Goal: Obtain resource: Download file/media

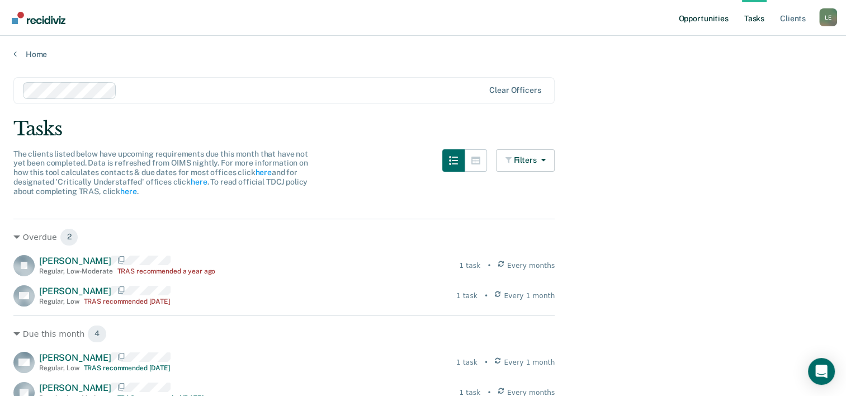
click at [695, 20] on link "Opportunities" at bounding box center [703, 18] width 54 height 36
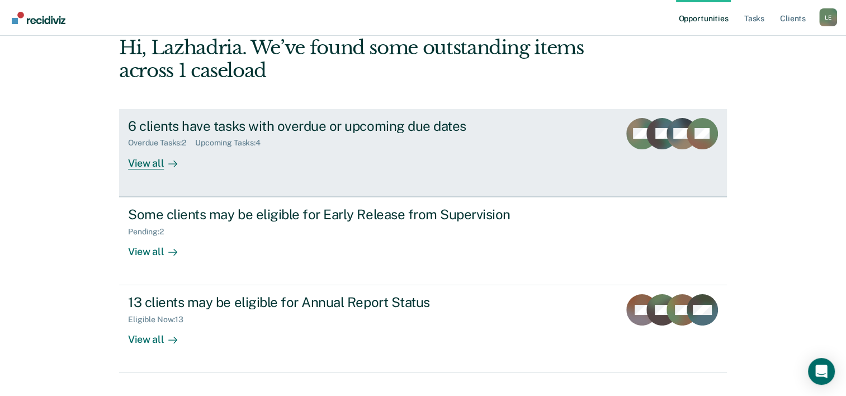
scroll to position [79, 0]
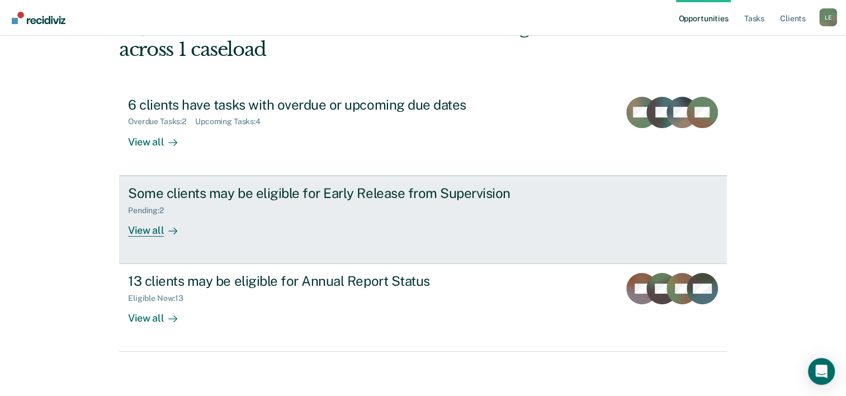
click at [418, 203] on div "Pending : 2" at bounding box center [324, 208] width 392 height 14
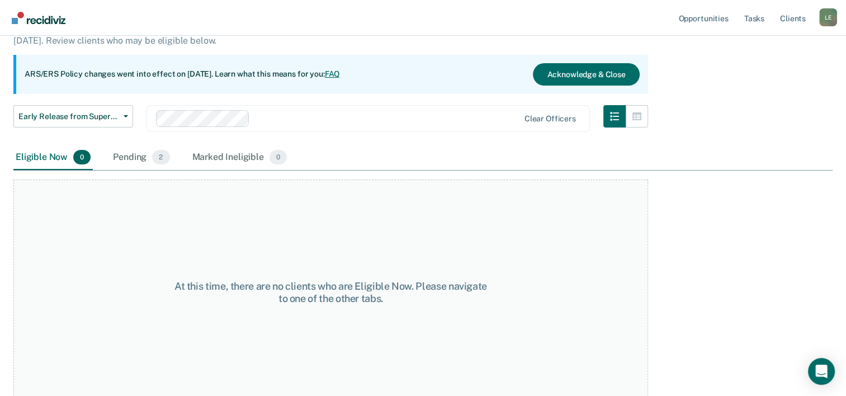
scroll to position [93, 0]
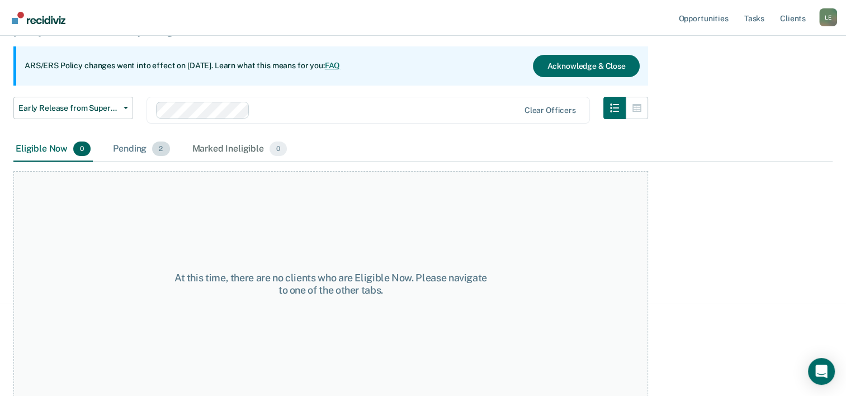
click at [132, 147] on div "Pending 2" at bounding box center [141, 149] width 61 height 25
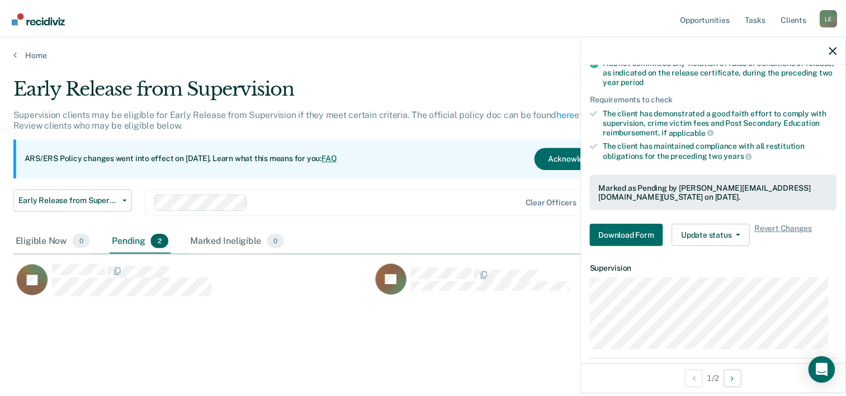
scroll to position [179, 0]
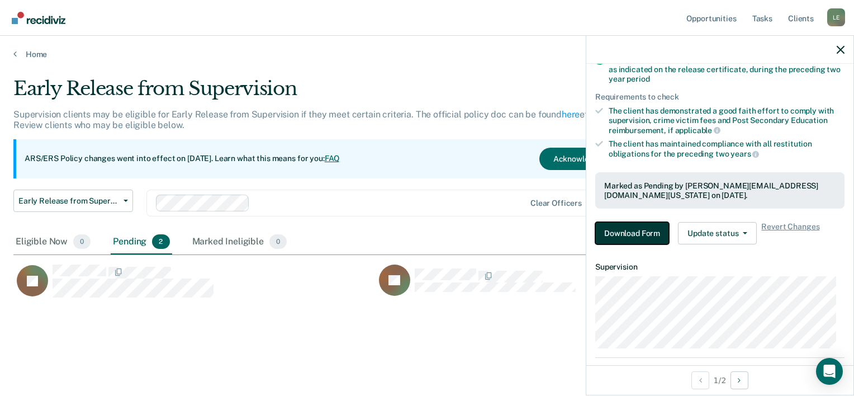
click at [628, 225] on button "Download Form" at bounding box center [632, 233] width 74 height 22
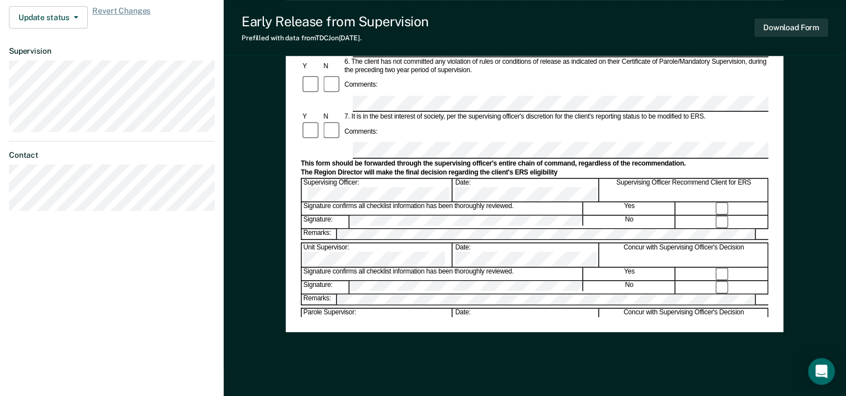
scroll to position [427, 0]
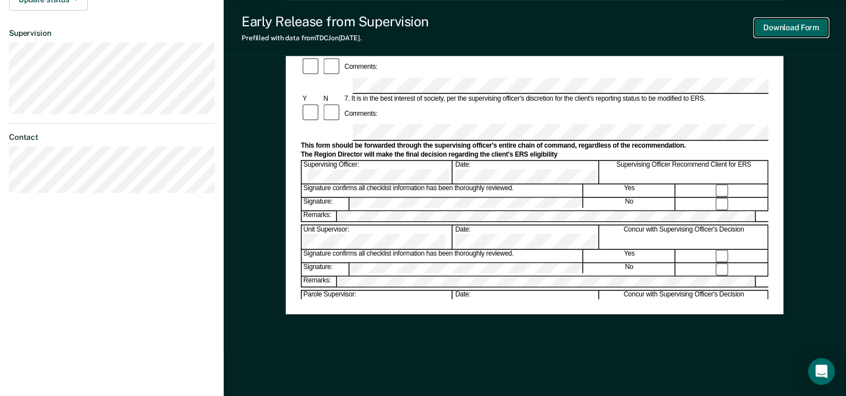
click at [785, 31] on button "Download Form" at bounding box center [791, 27] width 74 height 18
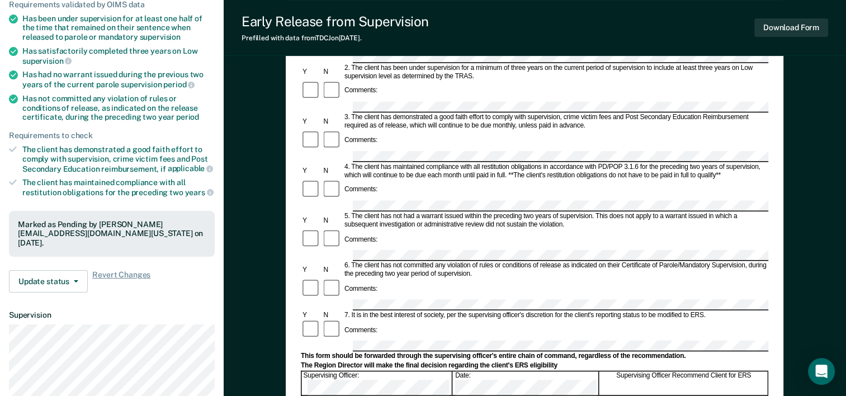
scroll to position [0, 0]
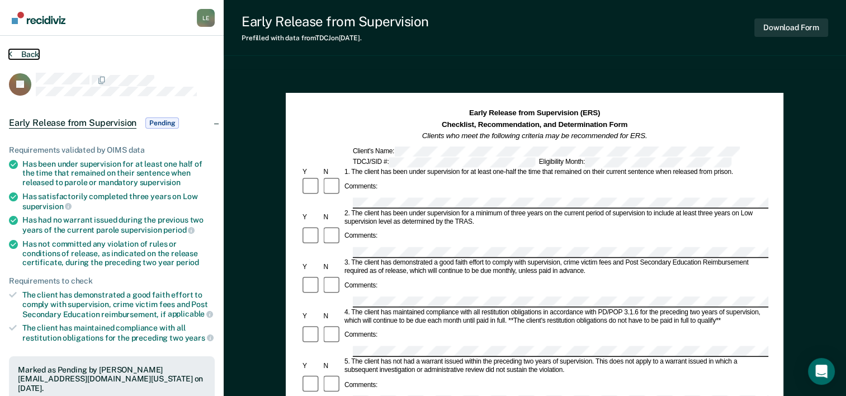
click at [30, 49] on button "Back" at bounding box center [24, 54] width 30 height 10
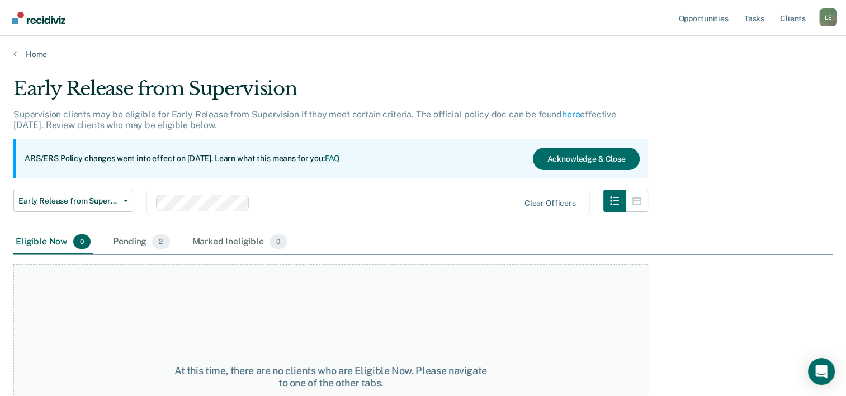
scroll to position [93, 0]
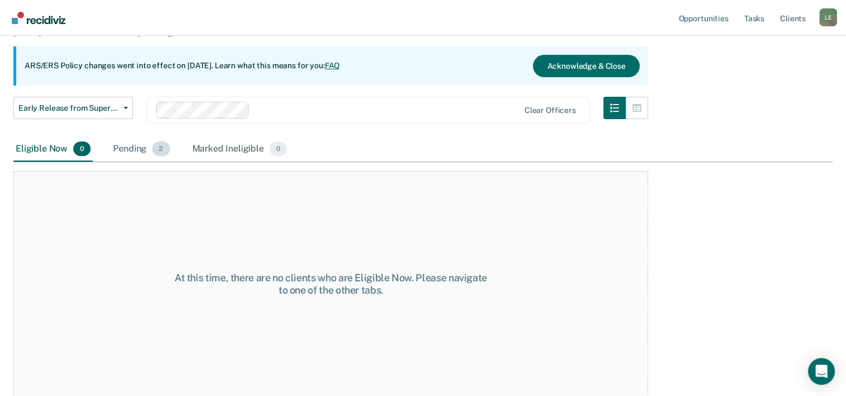
click at [127, 151] on div "Pending 2" at bounding box center [141, 149] width 61 height 25
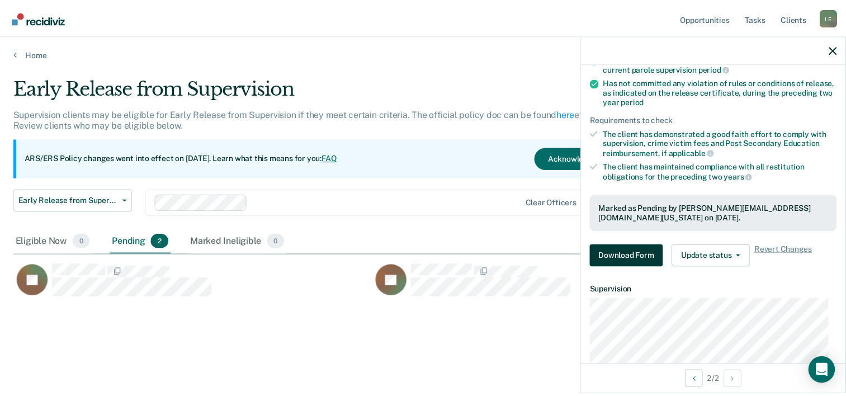
scroll to position [158, 0]
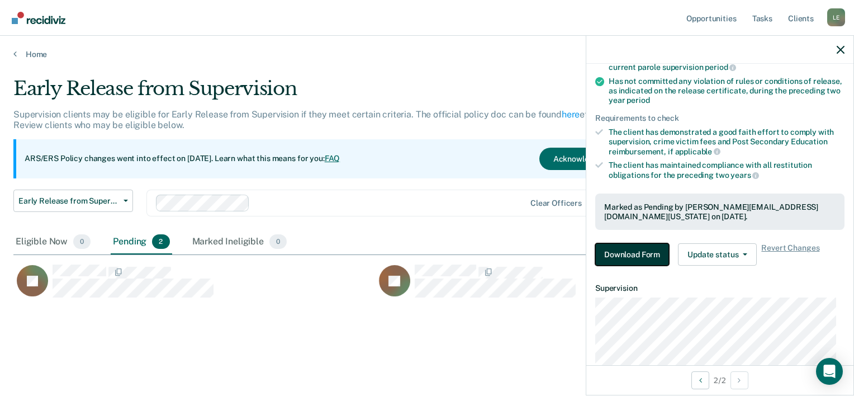
click at [643, 246] on button "Download Form" at bounding box center [632, 254] width 74 height 22
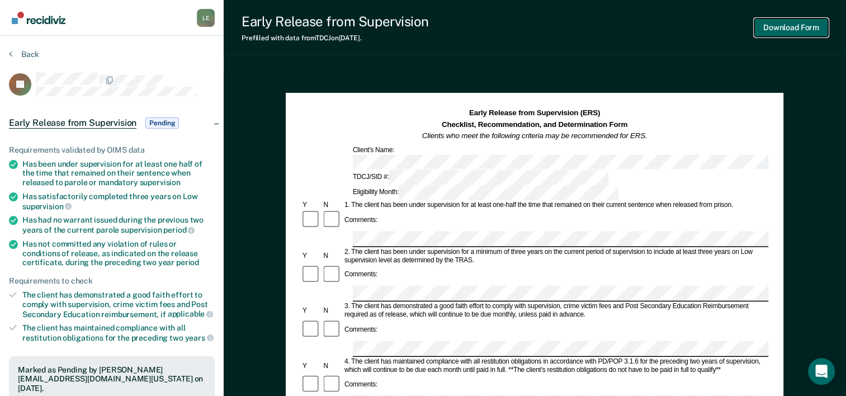
click at [778, 28] on button "Download Form" at bounding box center [791, 27] width 74 height 18
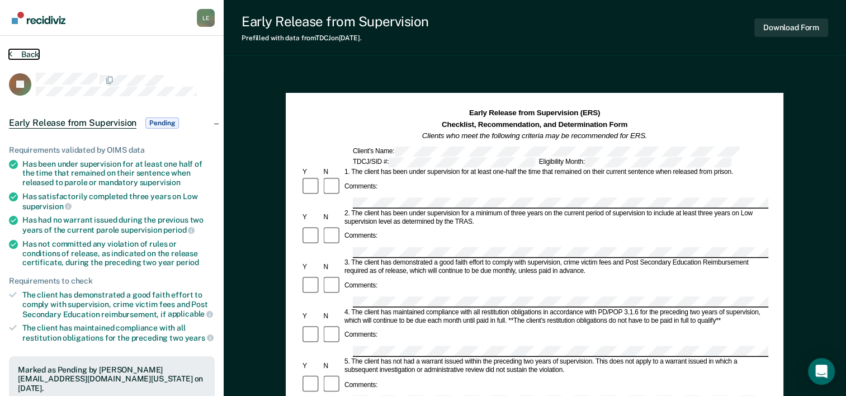
click at [27, 50] on button "Back" at bounding box center [24, 54] width 30 height 10
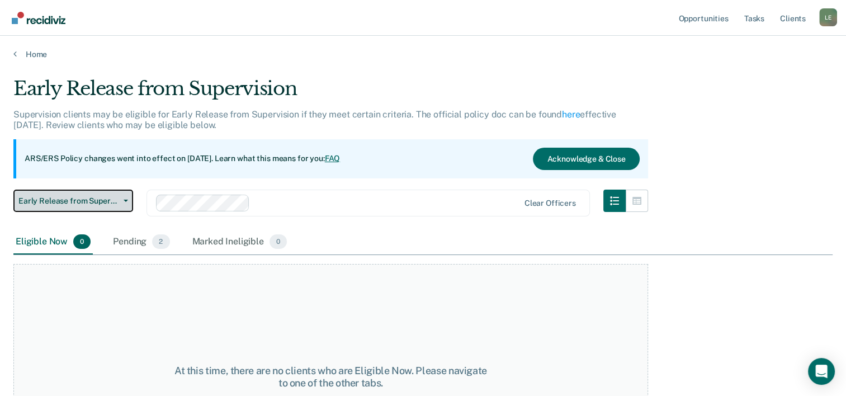
click at [73, 205] on button "Early Release from Supervision" at bounding box center [73, 200] width 120 height 22
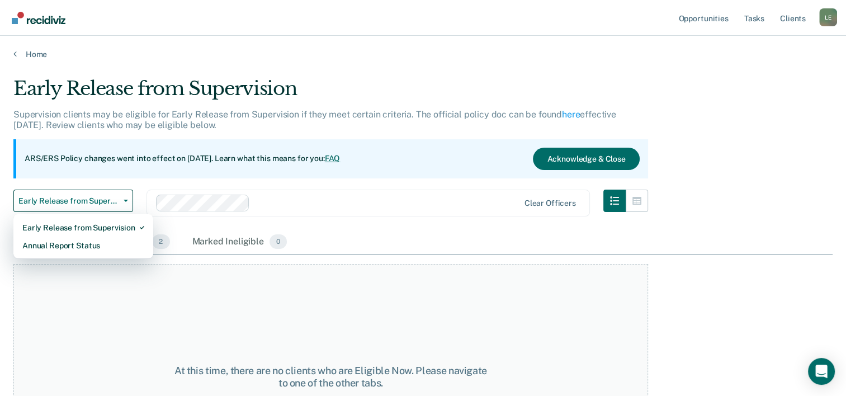
click at [225, 138] on div "Supervision clients may be eligible for Early Release from Supervision if they …" at bounding box center [330, 124] width 634 height 30
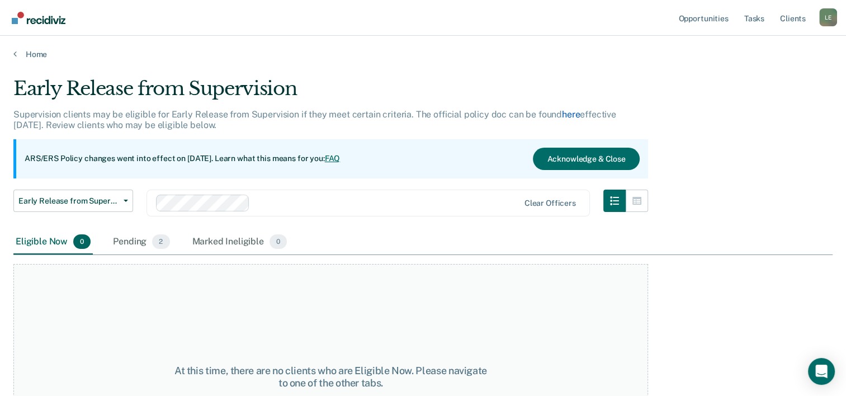
click at [568, 114] on link "here" at bounding box center [571, 114] width 18 height 11
click at [614, 157] on button "Acknowledge & Close" at bounding box center [586, 159] width 106 height 22
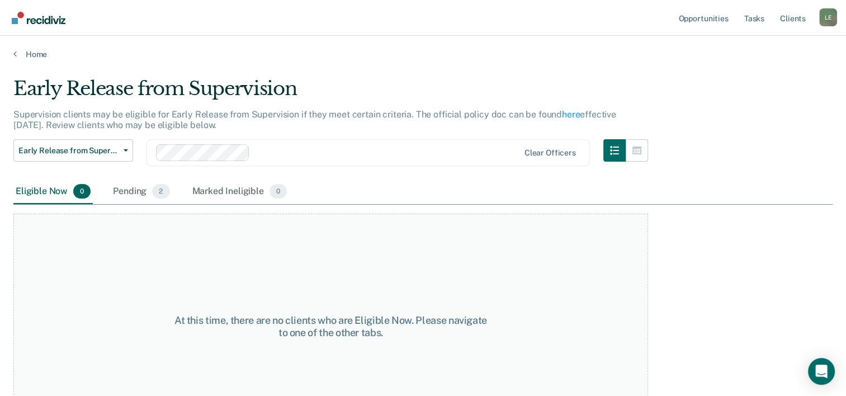
scroll to position [42, 0]
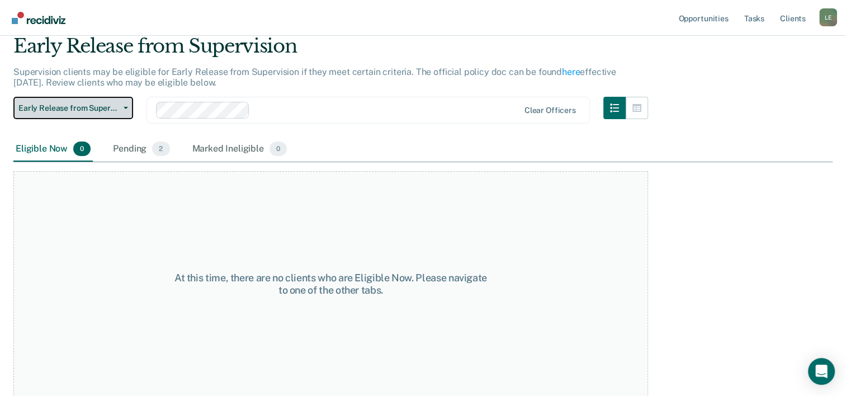
click at [113, 112] on span "Early Release from Supervision" at bounding box center [68, 108] width 101 height 10
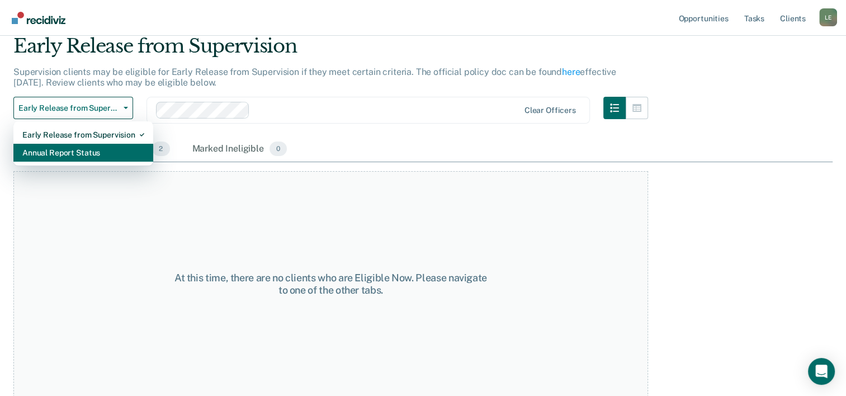
click at [94, 150] on div "Annual Report Status" at bounding box center [83, 153] width 122 height 18
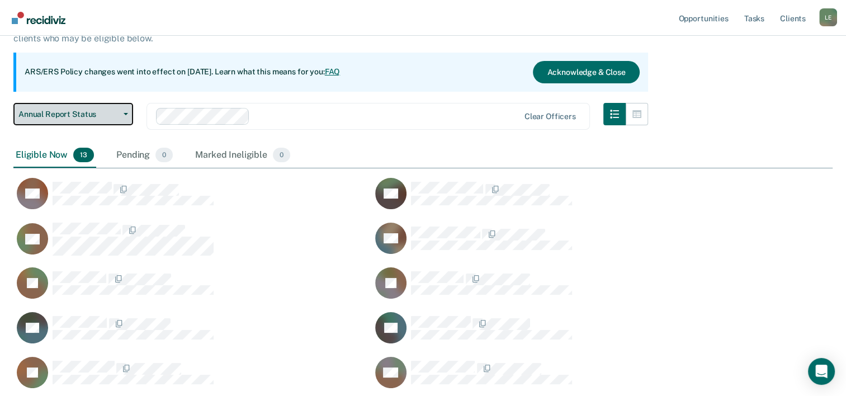
scroll to position [83, 0]
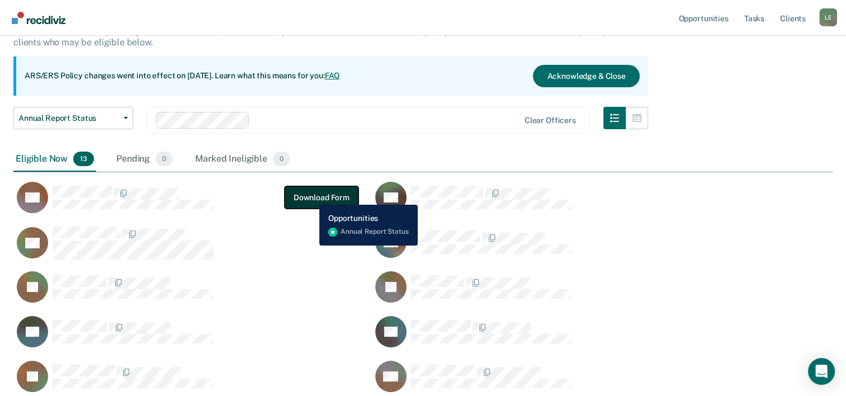
click at [311, 196] on button "Download Form" at bounding box center [322, 197] width 74 height 22
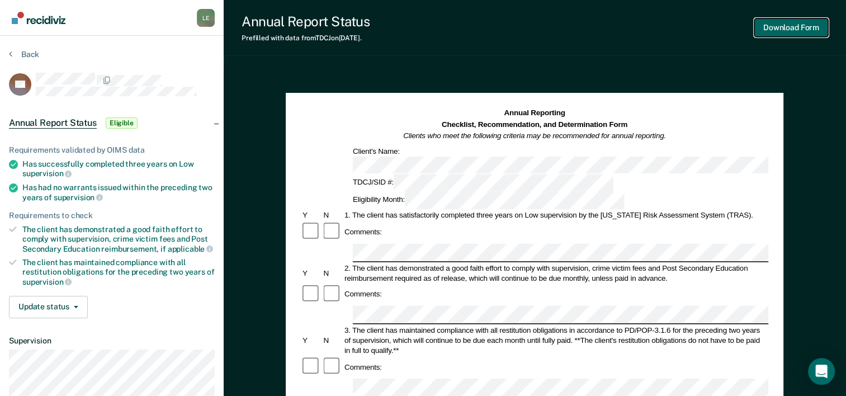
click at [775, 29] on button "Download Form" at bounding box center [791, 27] width 74 height 18
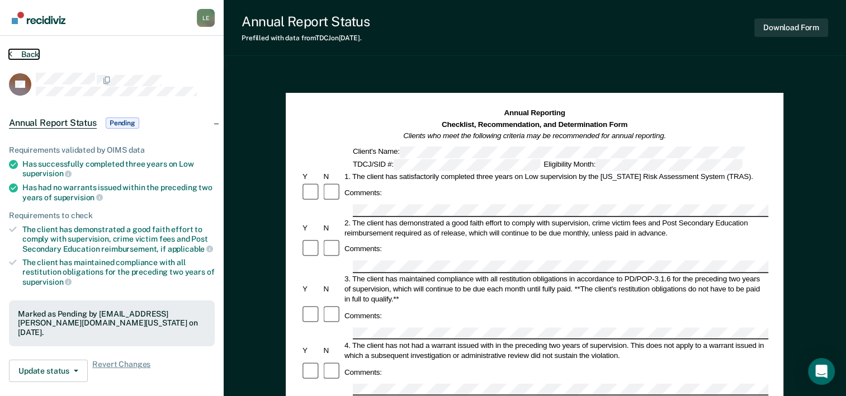
click at [18, 57] on button "Back" at bounding box center [24, 54] width 30 height 10
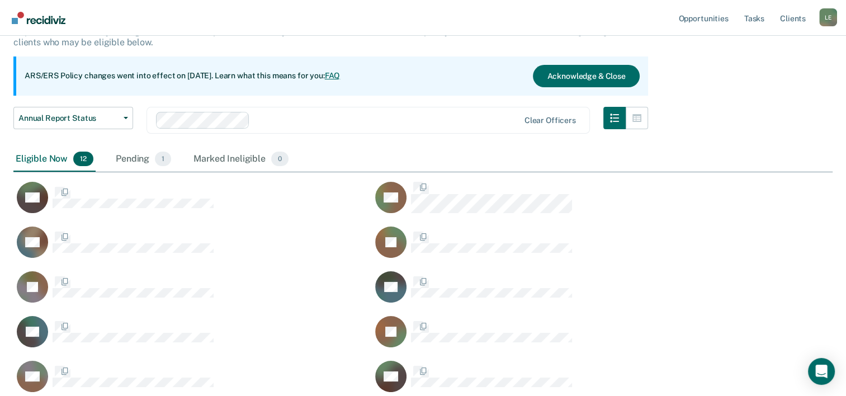
scroll to position [442, 810]
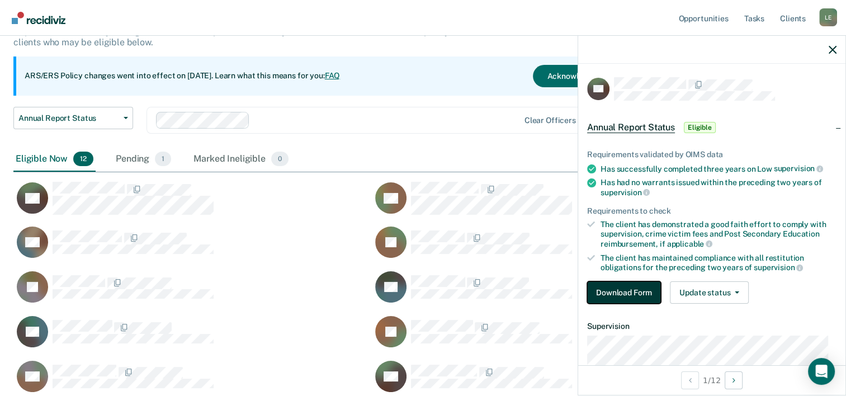
click at [637, 282] on button "Download Form" at bounding box center [624, 292] width 74 height 22
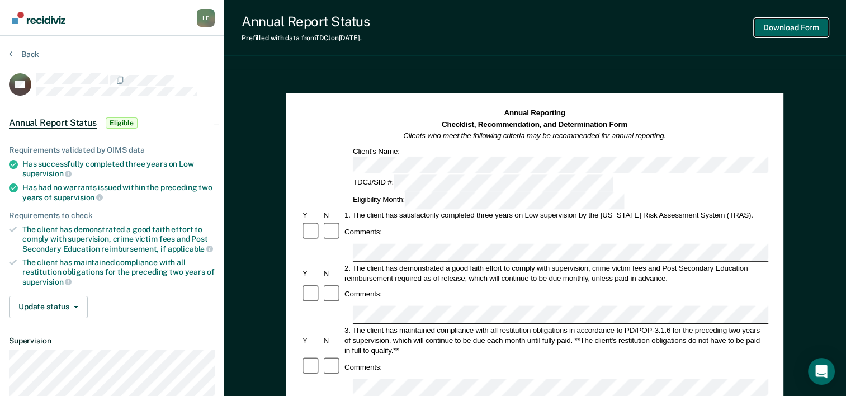
click at [805, 29] on button "Download Form" at bounding box center [791, 27] width 74 height 18
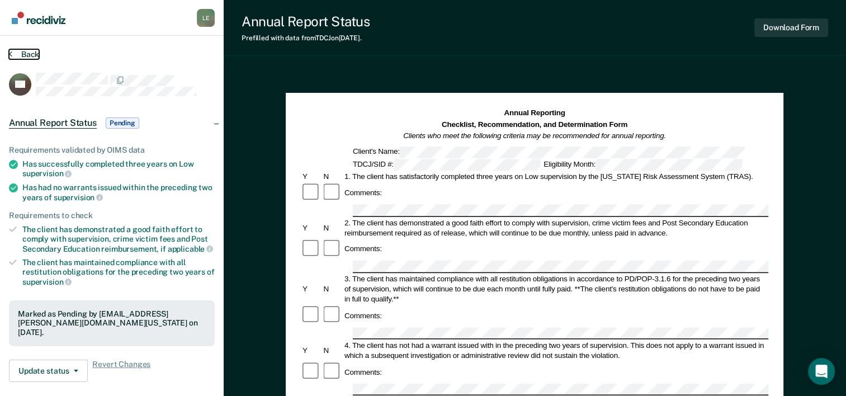
click at [32, 56] on button "Back" at bounding box center [24, 54] width 30 height 10
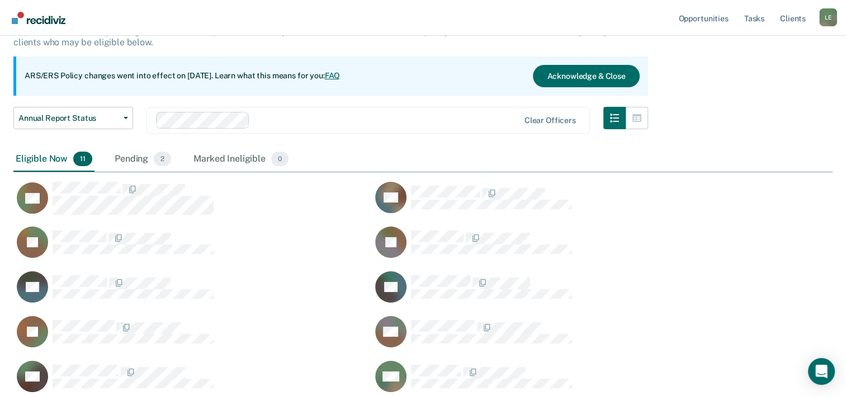
scroll to position [442, 810]
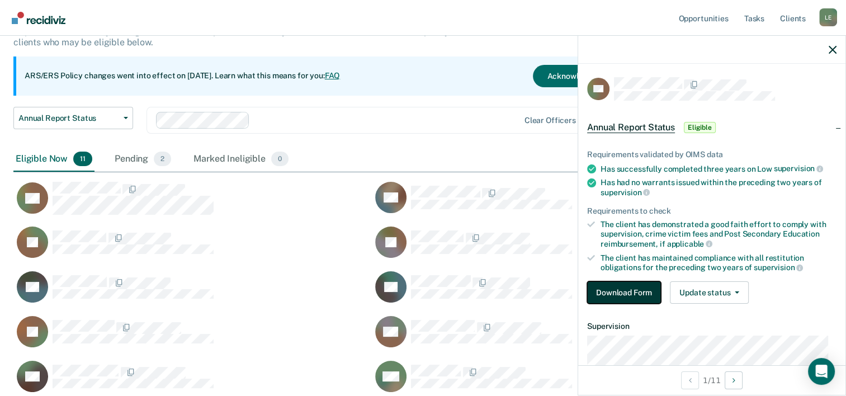
click at [612, 296] on button "Download Form" at bounding box center [624, 292] width 74 height 22
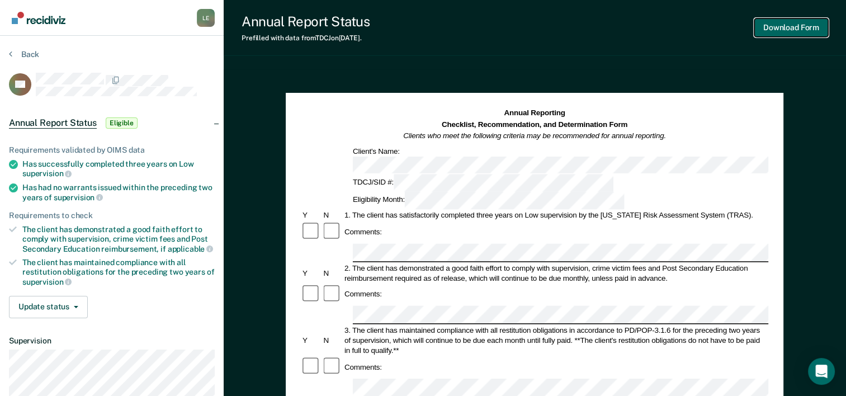
click at [794, 31] on button "Download Form" at bounding box center [791, 27] width 74 height 18
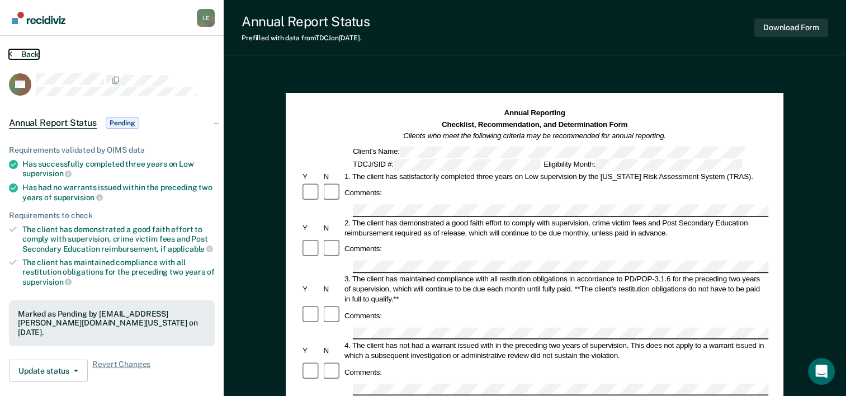
click at [31, 52] on button "Back" at bounding box center [24, 54] width 30 height 10
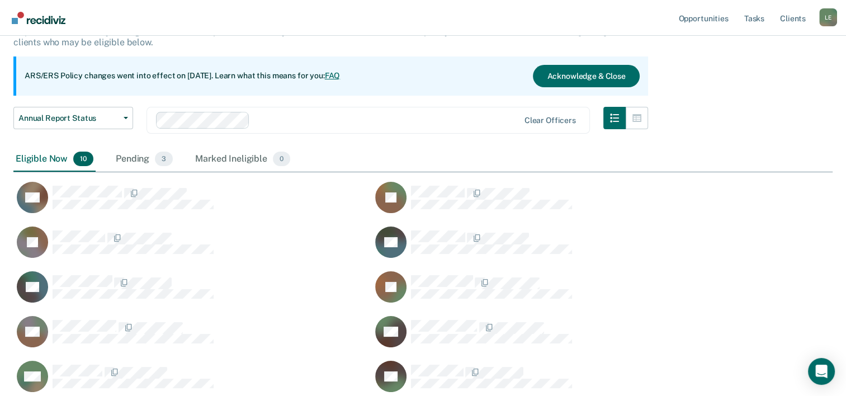
scroll to position [397, 810]
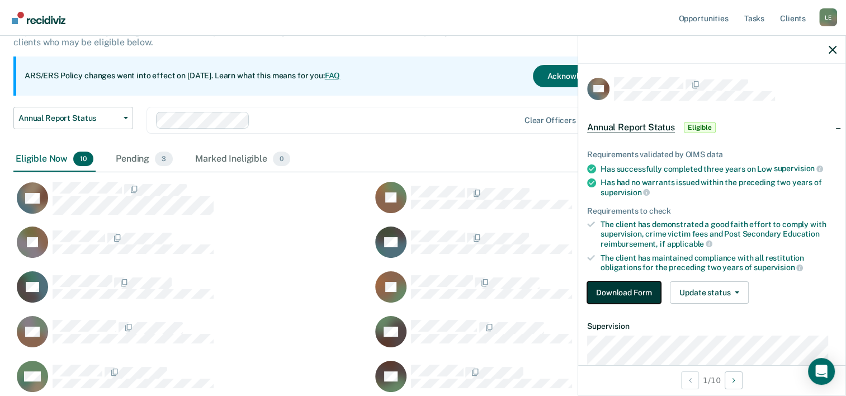
click at [633, 288] on button "Download Form" at bounding box center [624, 292] width 74 height 22
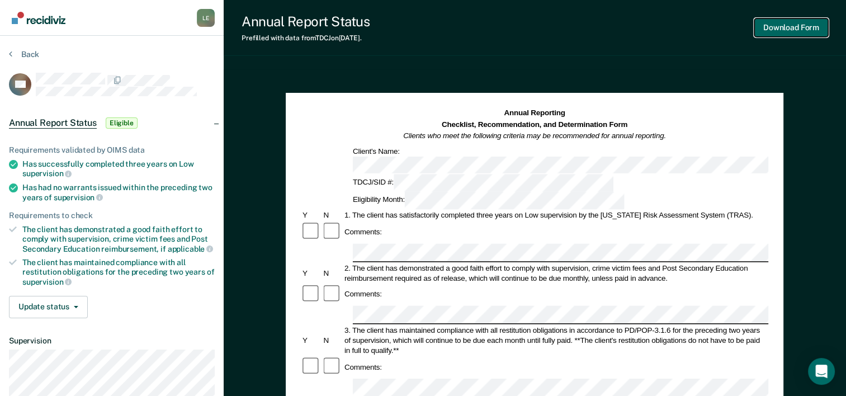
click at [785, 34] on button "Download Form" at bounding box center [791, 27] width 74 height 18
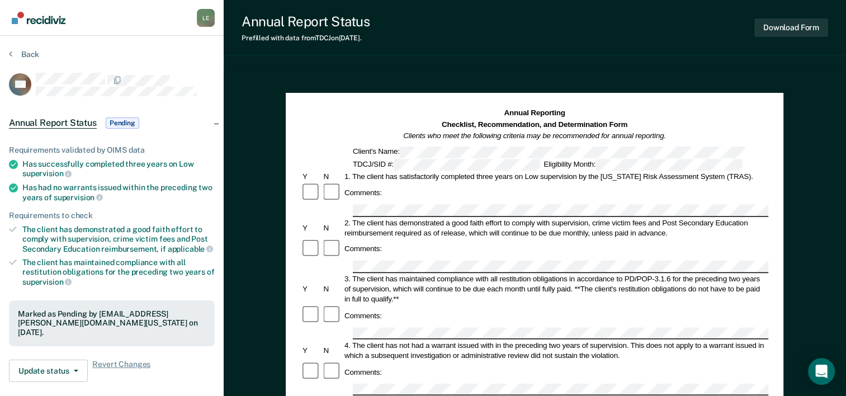
click at [32, 48] on section "Back AD Annual Report Status Pending Requirements validated by OIMS data Has su…" at bounding box center [112, 311] width 224 height 551
click at [32, 50] on button "Back" at bounding box center [24, 54] width 30 height 10
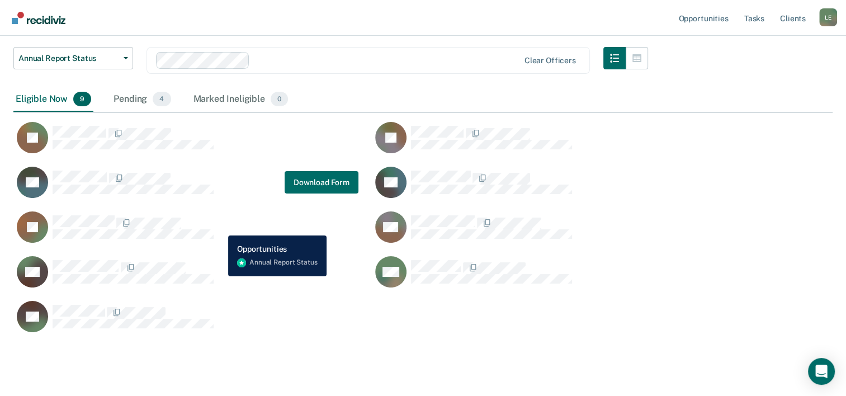
scroll to position [143, 0]
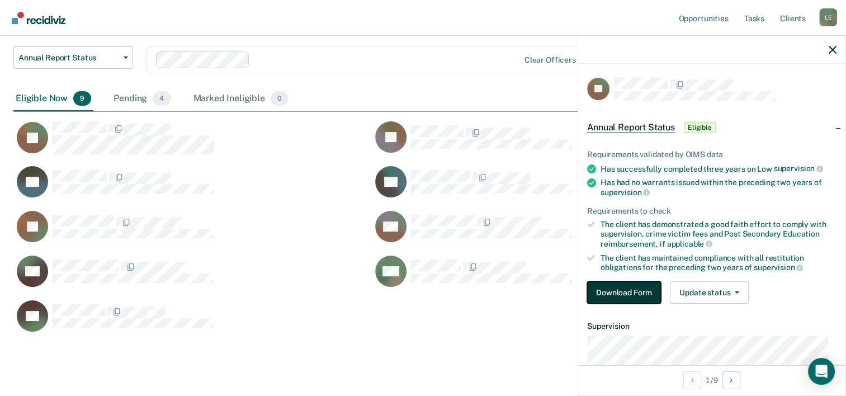
click at [595, 283] on button "Download Form" at bounding box center [624, 292] width 74 height 22
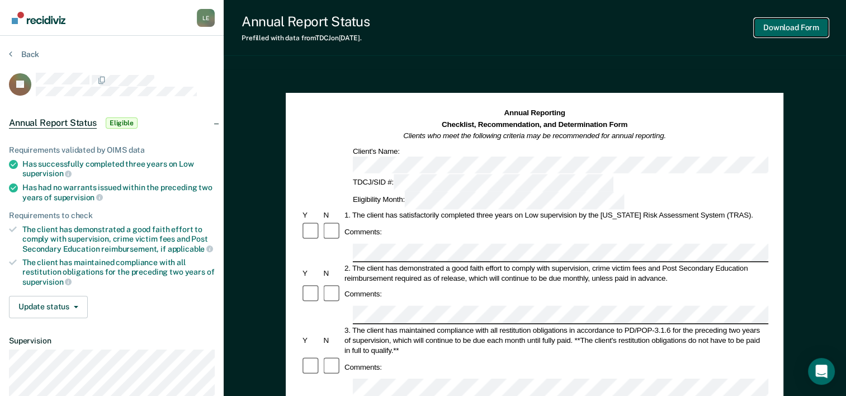
click at [776, 34] on button "Download Form" at bounding box center [791, 27] width 74 height 18
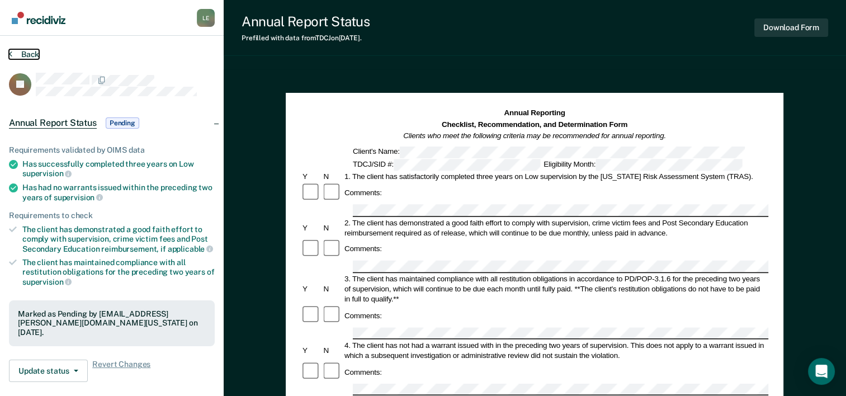
click at [31, 52] on button "Back" at bounding box center [24, 54] width 30 height 10
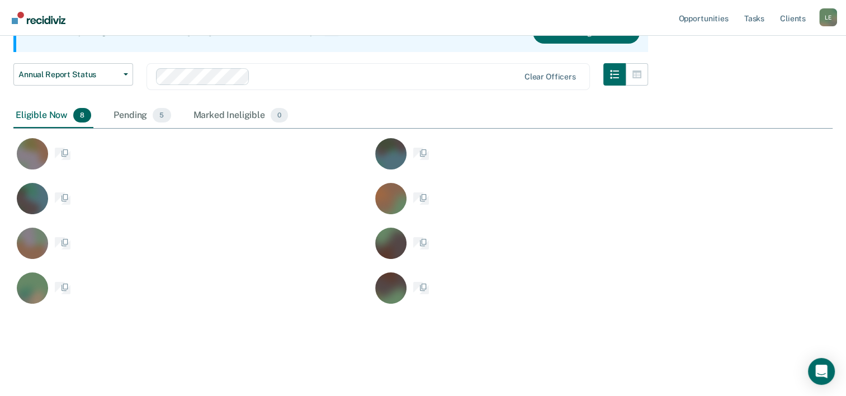
scroll to position [352, 810]
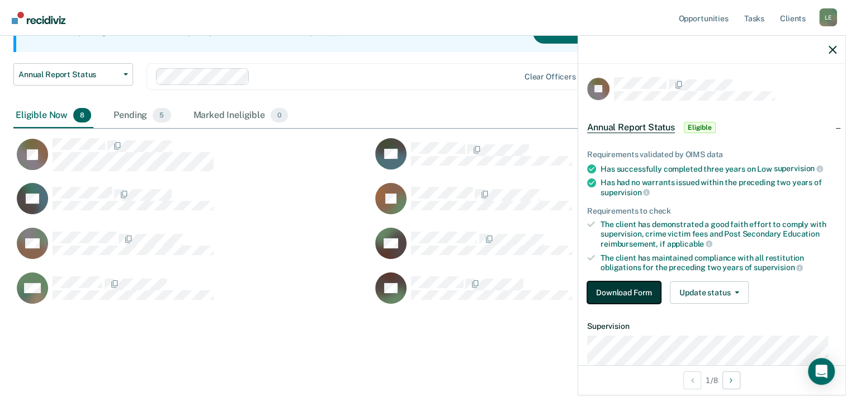
click at [628, 288] on button "Download Form" at bounding box center [624, 292] width 74 height 22
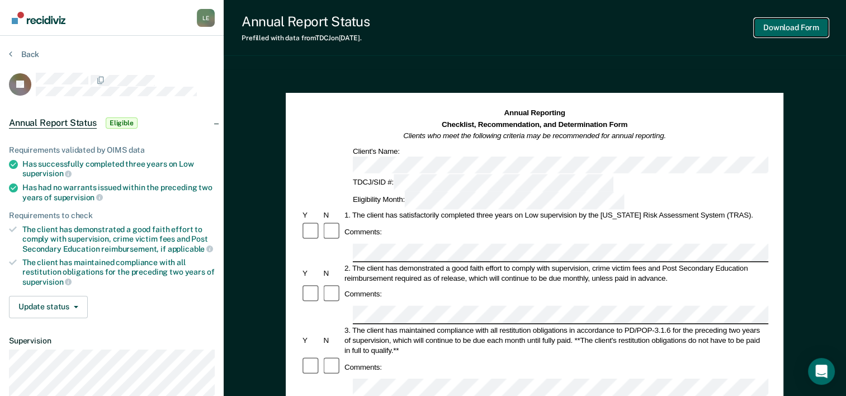
click at [795, 25] on button "Download Form" at bounding box center [791, 27] width 74 height 18
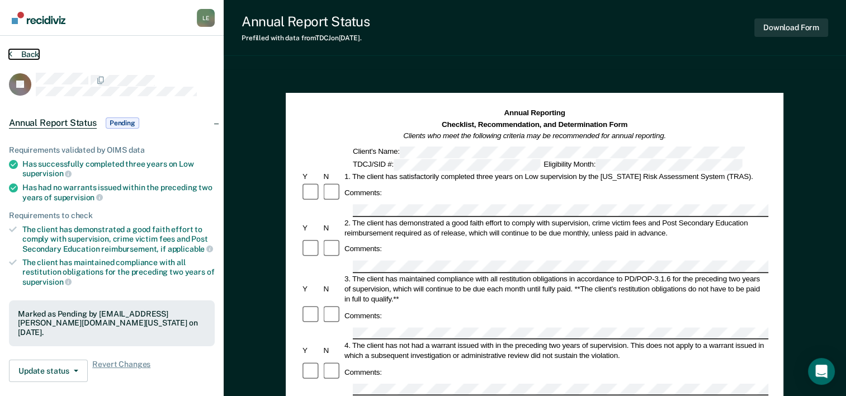
click at [31, 54] on button "Back" at bounding box center [24, 54] width 30 height 10
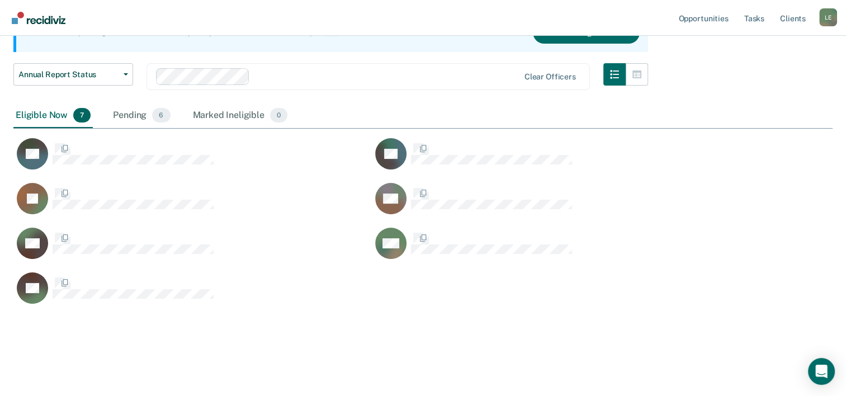
scroll to position [352, 810]
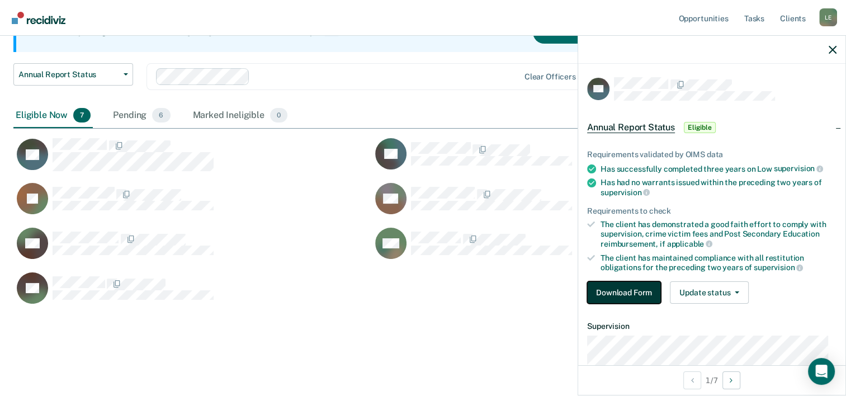
click at [642, 285] on button "Download Form" at bounding box center [624, 292] width 74 height 22
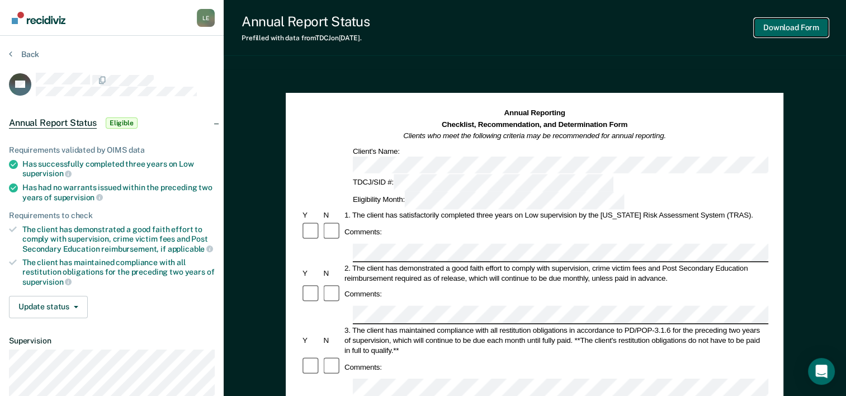
click at [785, 33] on button "Download Form" at bounding box center [791, 27] width 74 height 18
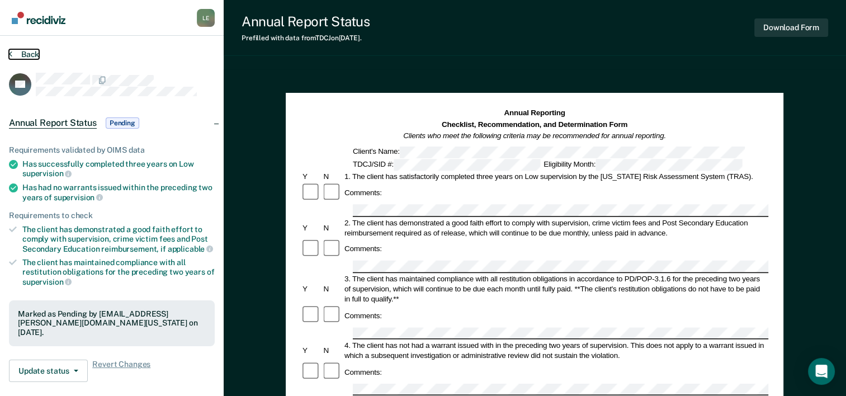
click at [18, 51] on button "Back" at bounding box center [24, 54] width 30 height 10
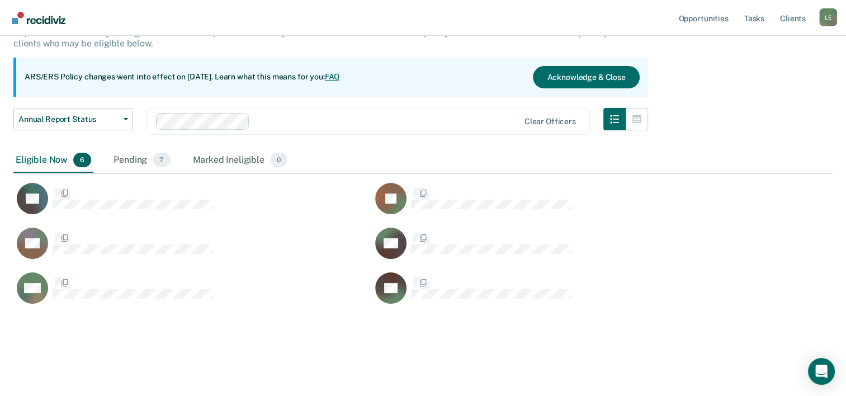
scroll to position [307, 810]
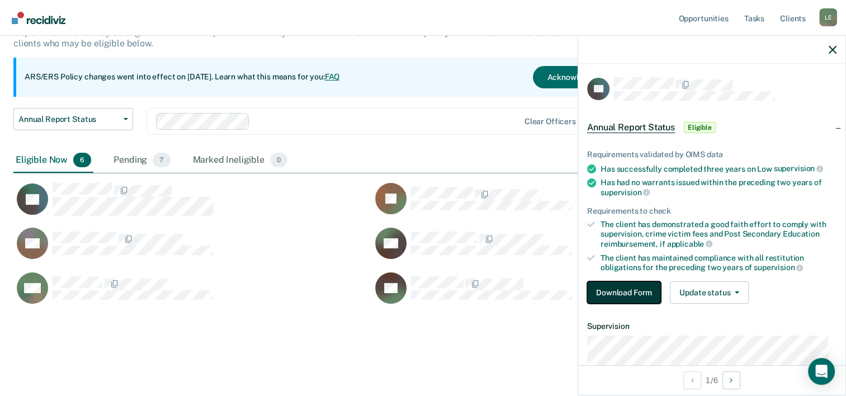
click at [628, 292] on button "Download Form" at bounding box center [624, 292] width 74 height 22
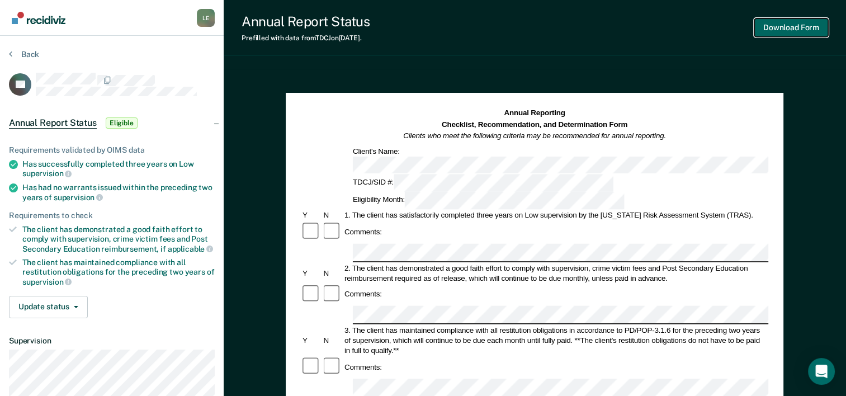
click at [786, 25] on button "Download Form" at bounding box center [791, 27] width 74 height 18
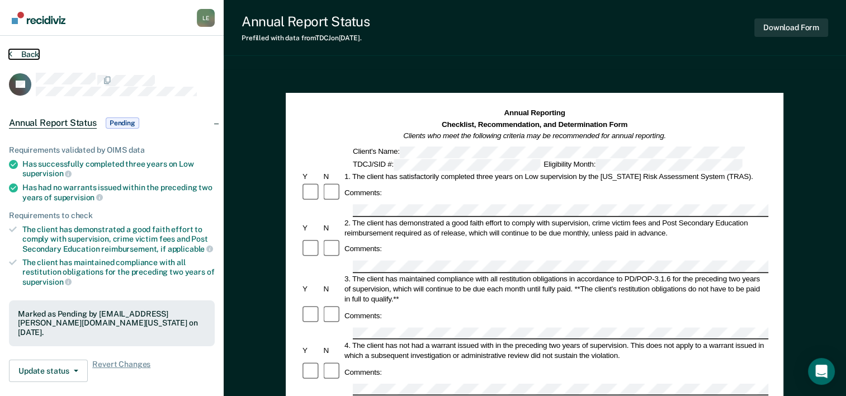
click at [26, 54] on button "Back" at bounding box center [24, 54] width 30 height 10
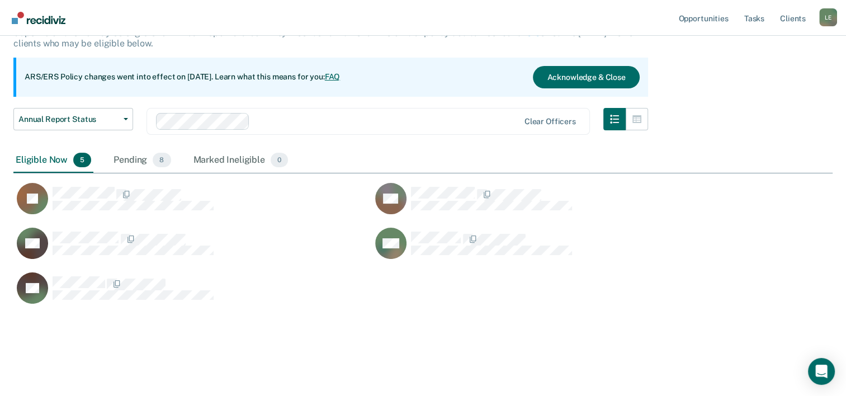
scroll to position [307, 810]
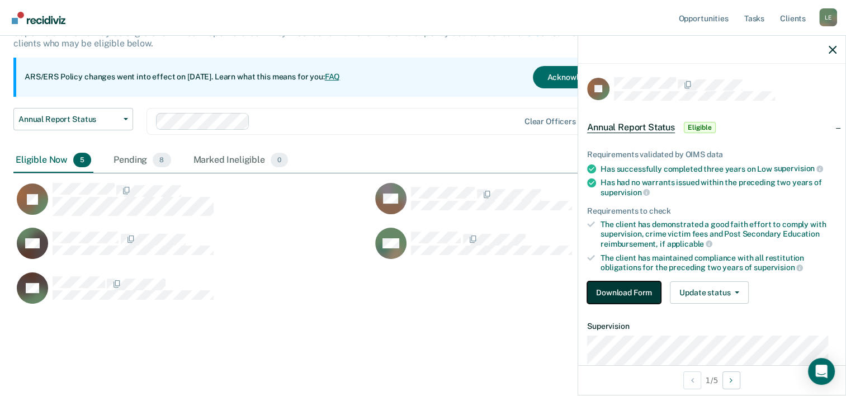
click at [623, 291] on button "Download Form" at bounding box center [624, 292] width 74 height 22
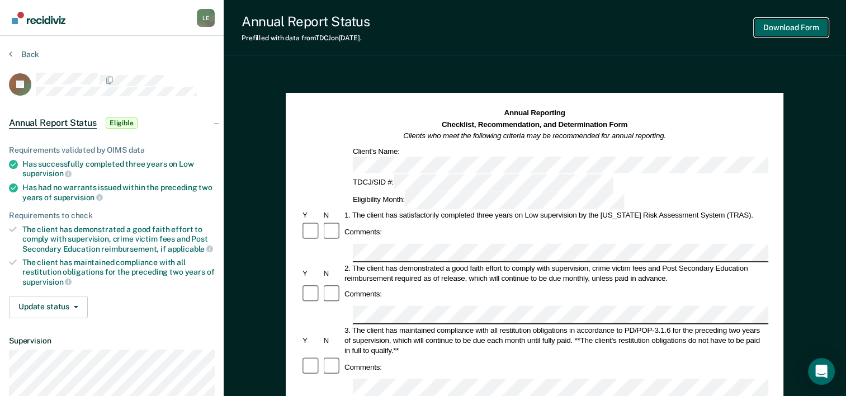
click at [786, 25] on button "Download Form" at bounding box center [791, 27] width 74 height 18
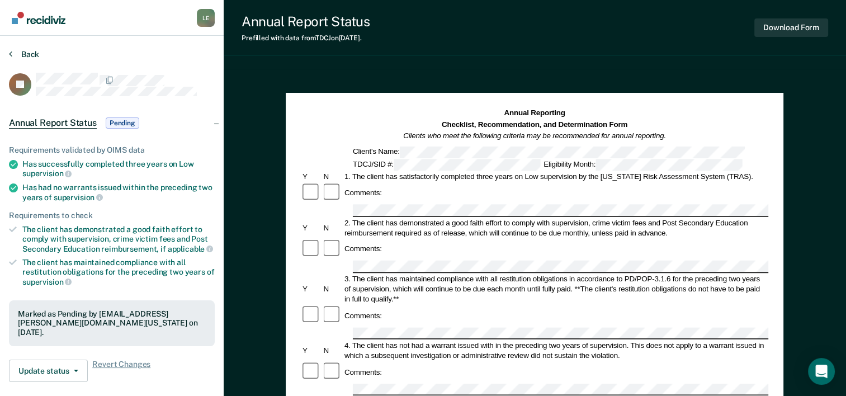
click at [30, 51] on section "Back JK Annual Report Status Pending Requirements validated by OIMS data Has su…" at bounding box center [112, 311] width 224 height 551
click at [30, 51] on button "Back" at bounding box center [24, 54] width 30 height 10
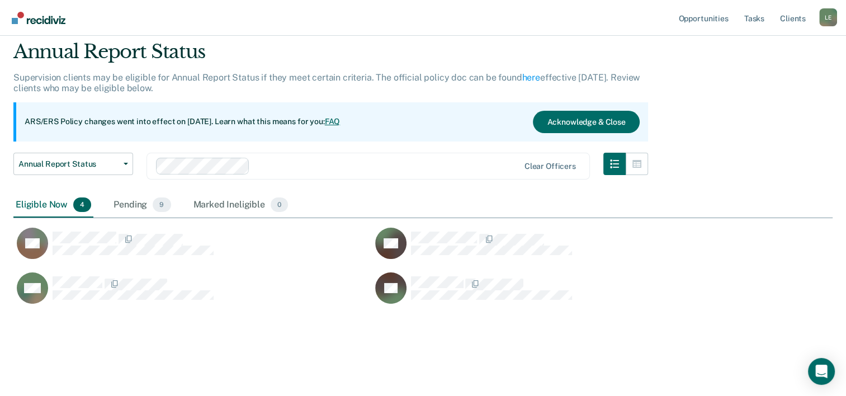
scroll to position [263, 810]
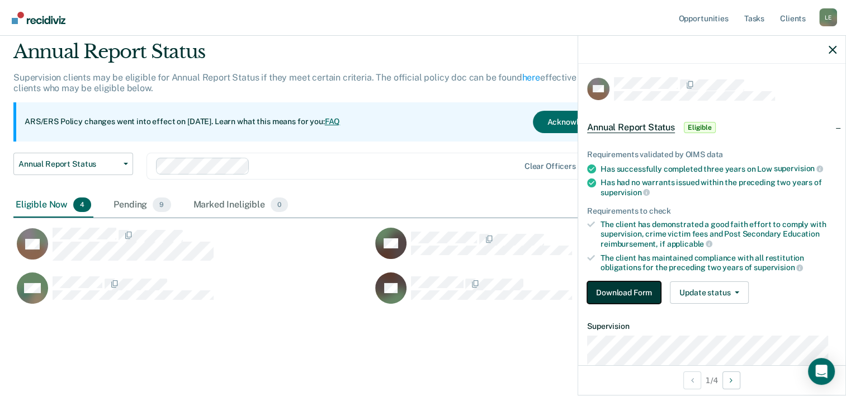
click at [642, 286] on button "Download Form" at bounding box center [624, 292] width 74 height 22
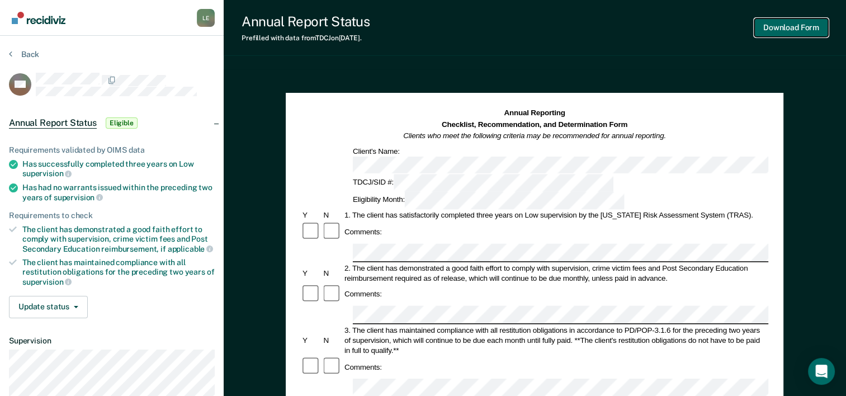
click at [804, 24] on button "Download Form" at bounding box center [791, 27] width 74 height 18
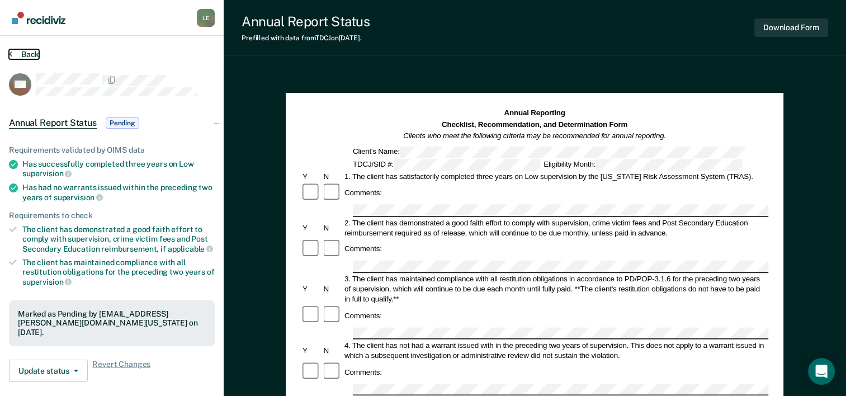
click at [31, 56] on button "Back" at bounding box center [24, 54] width 30 height 10
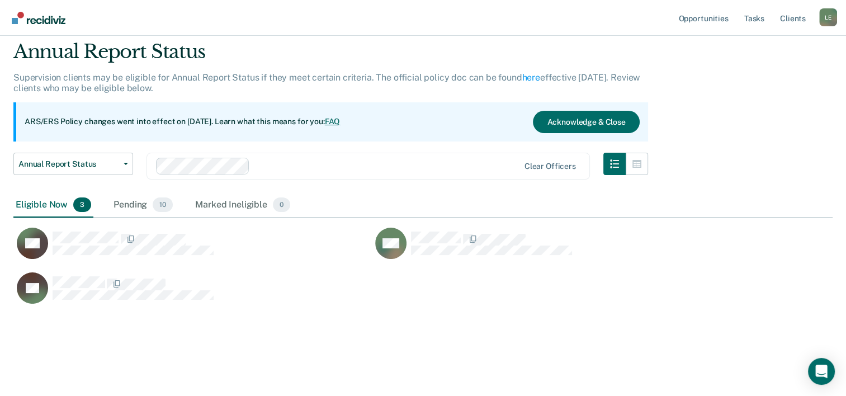
scroll to position [263, 810]
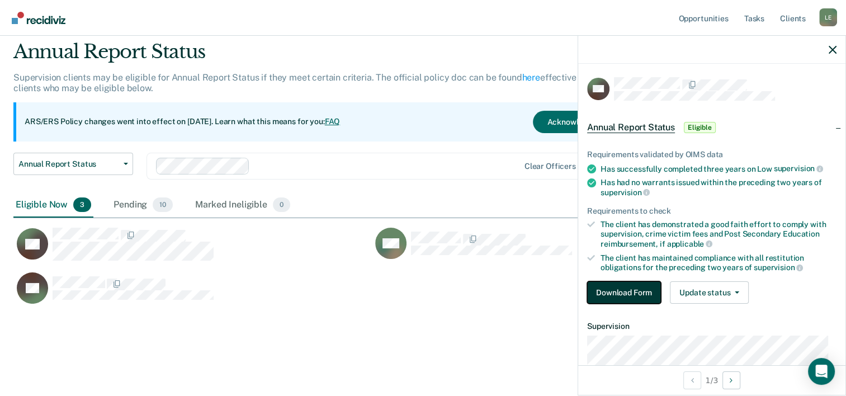
click at [637, 288] on button "Download Form" at bounding box center [624, 292] width 74 height 22
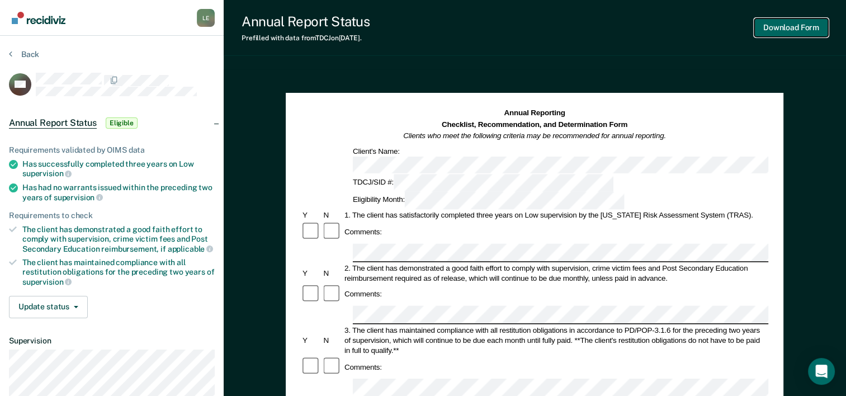
click at [800, 23] on button "Download Form" at bounding box center [791, 27] width 74 height 18
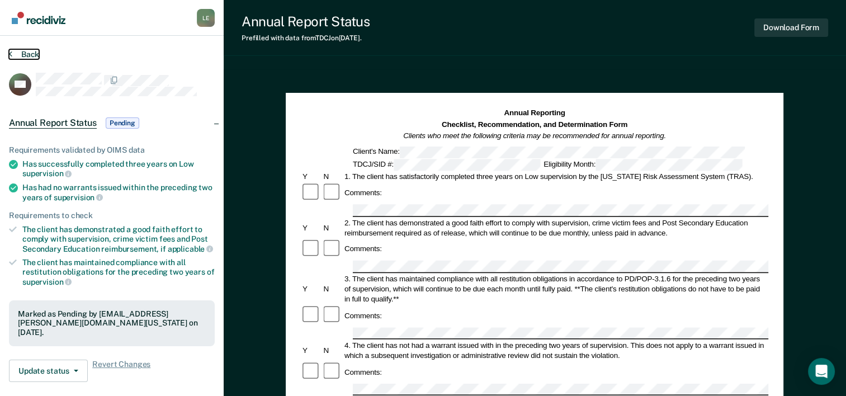
click at [26, 53] on button "Back" at bounding box center [24, 54] width 30 height 10
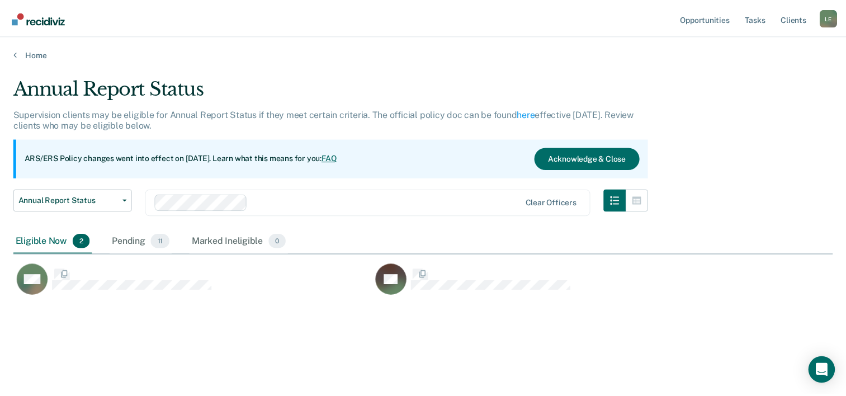
scroll to position [226, 818]
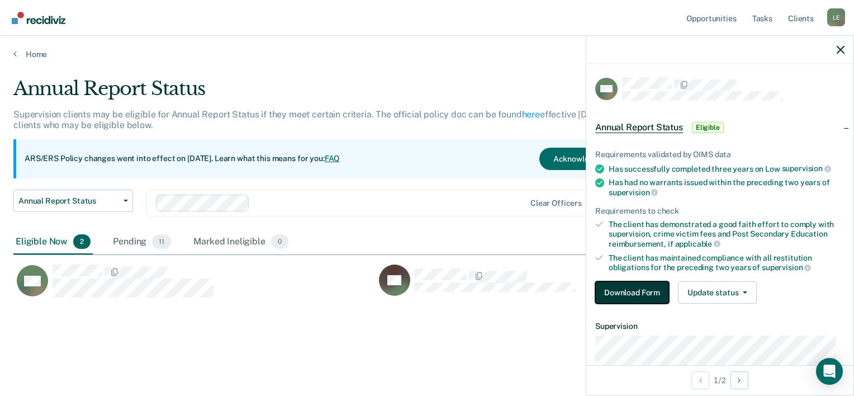
click at [641, 284] on button "Download Form" at bounding box center [632, 292] width 74 height 22
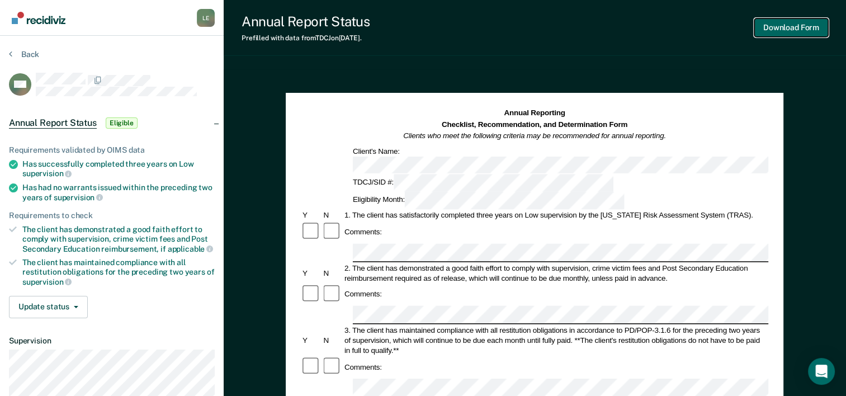
click at [775, 29] on button "Download Form" at bounding box center [791, 27] width 74 height 18
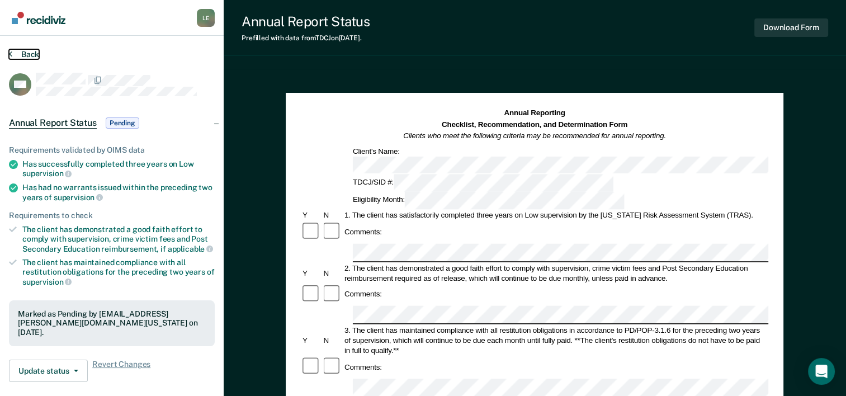
click at [27, 53] on button "Back" at bounding box center [24, 54] width 30 height 10
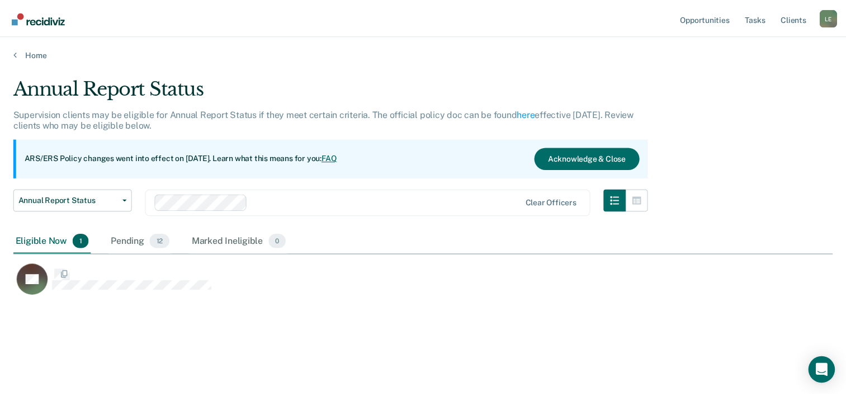
scroll to position [226, 818]
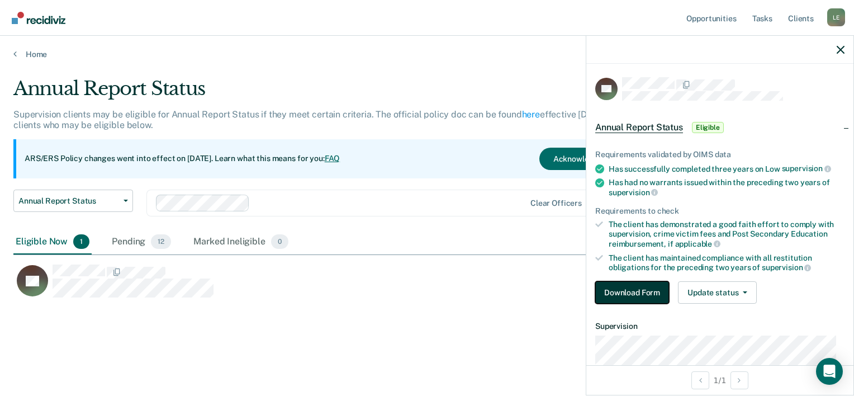
click at [642, 293] on button "Download Form" at bounding box center [632, 292] width 74 height 22
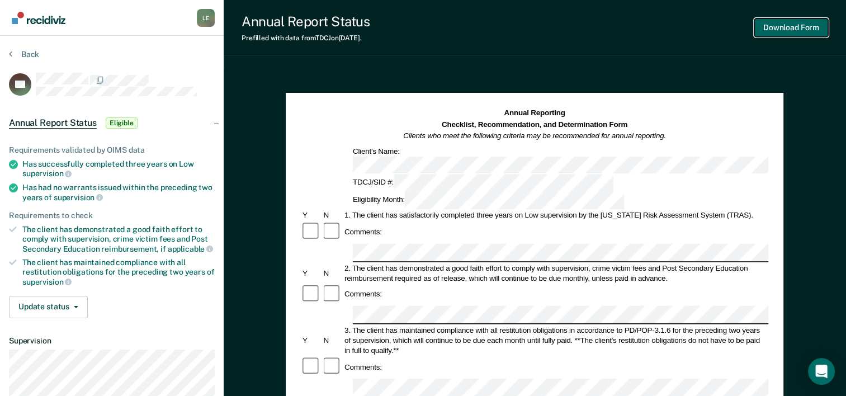
click at [782, 35] on button "Download Form" at bounding box center [791, 27] width 74 height 18
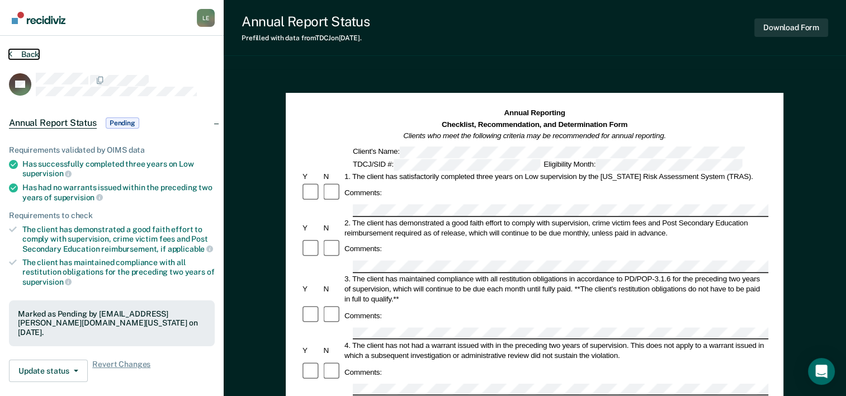
click at [31, 51] on button "Back" at bounding box center [24, 54] width 30 height 10
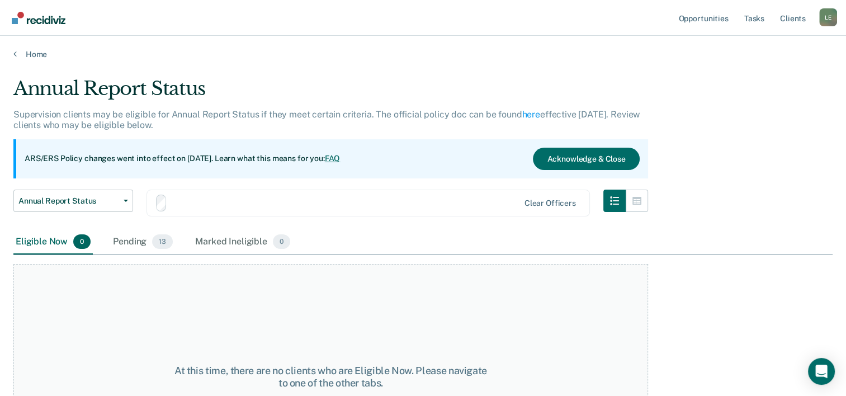
scroll to position [37, 0]
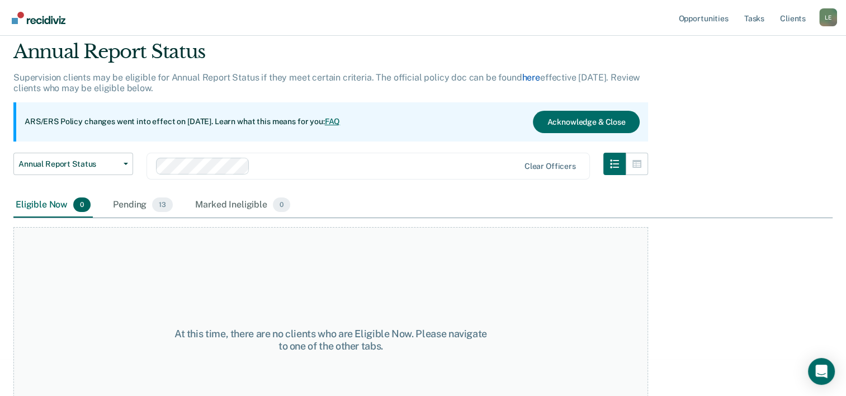
click at [523, 77] on link "here" at bounding box center [531, 77] width 18 height 11
